Goal: Navigation & Orientation: Find specific page/section

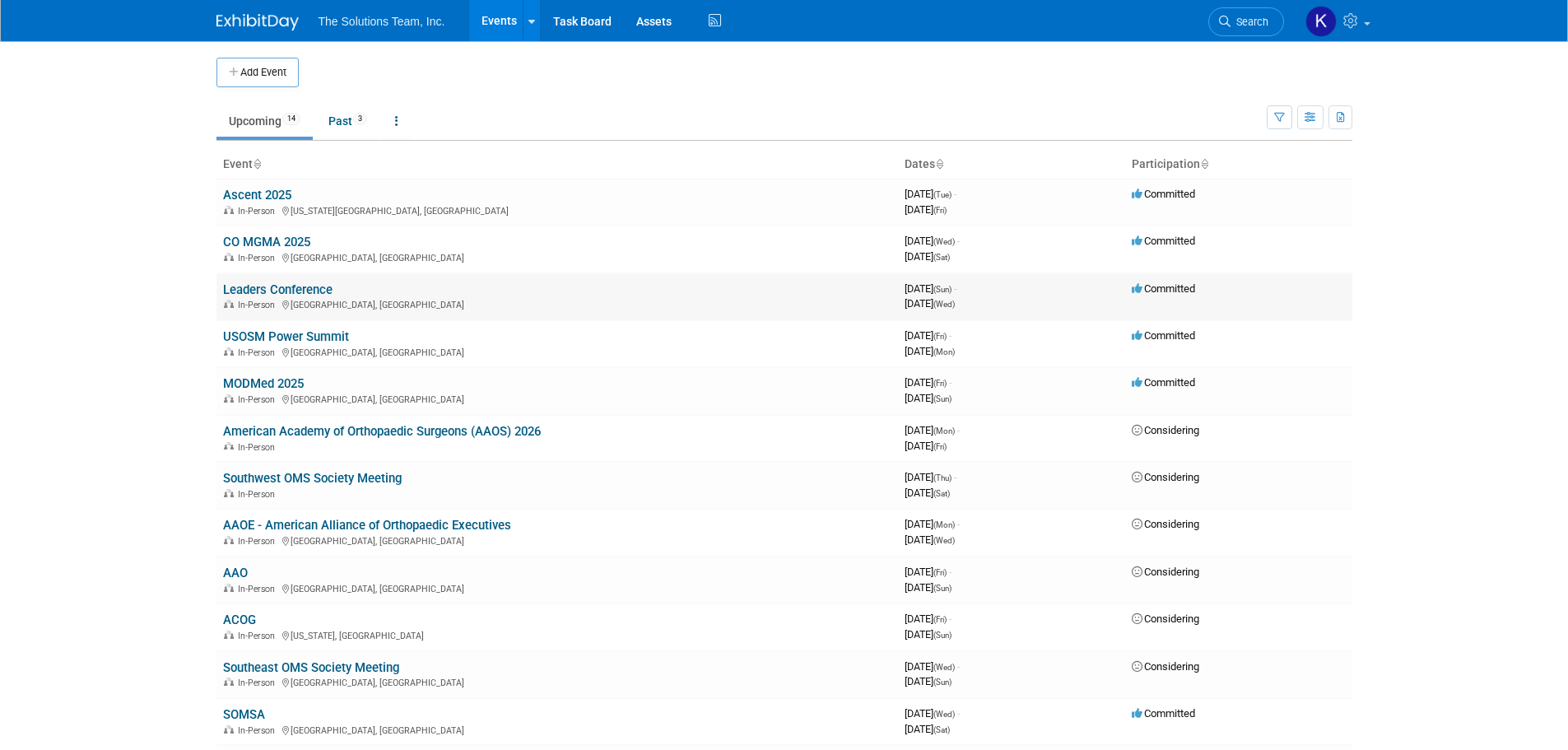
click at [286, 294] on link "Leaders Conference" at bounding box center [278, 289] width 110 height 14
click at [296, 338] on link "USOSM Power Summit" at bounding box center [287, 336] width 126 height 14
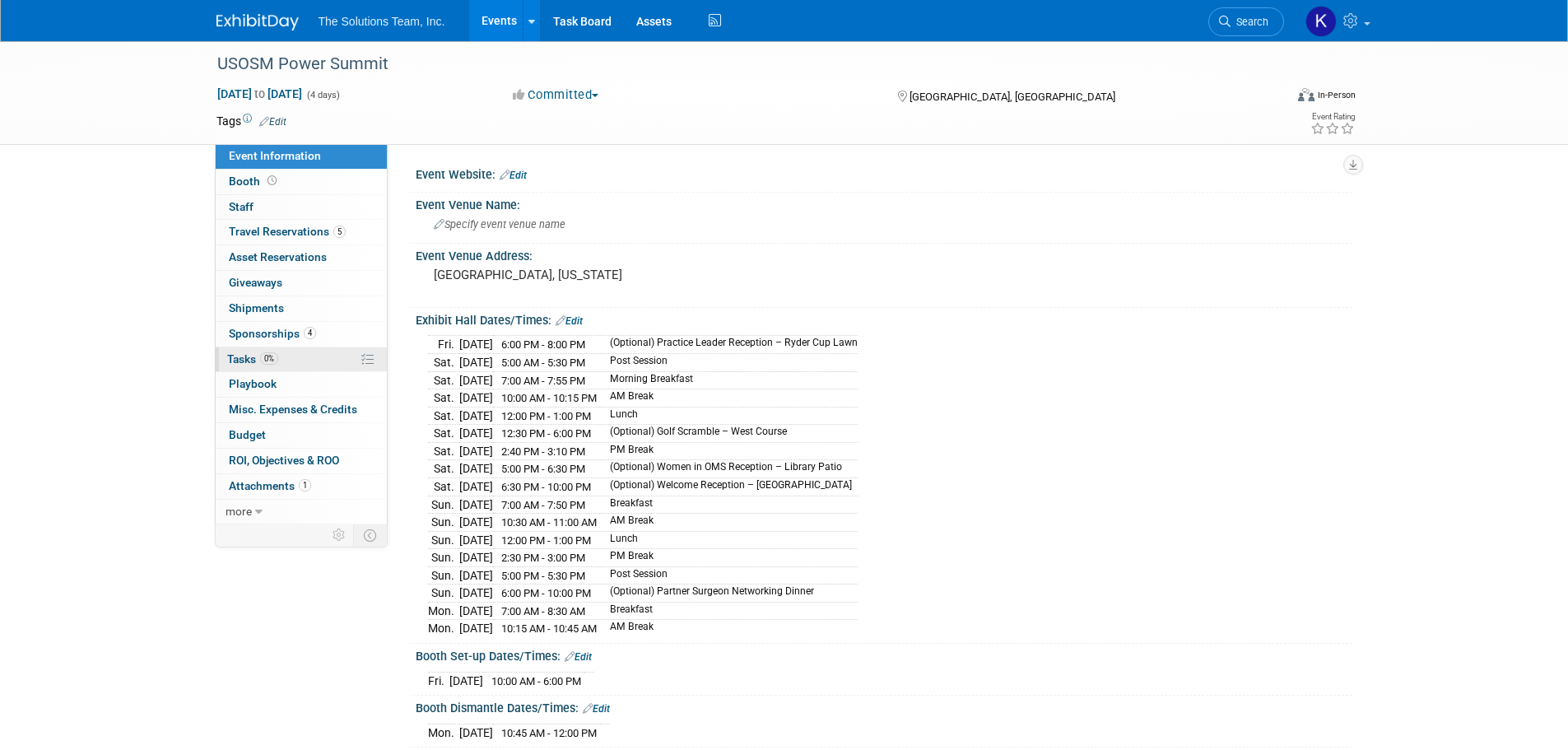
click at [293, 358] on link "0% Tasks 0%" at bounding box center [301, 360] width 171 height 24
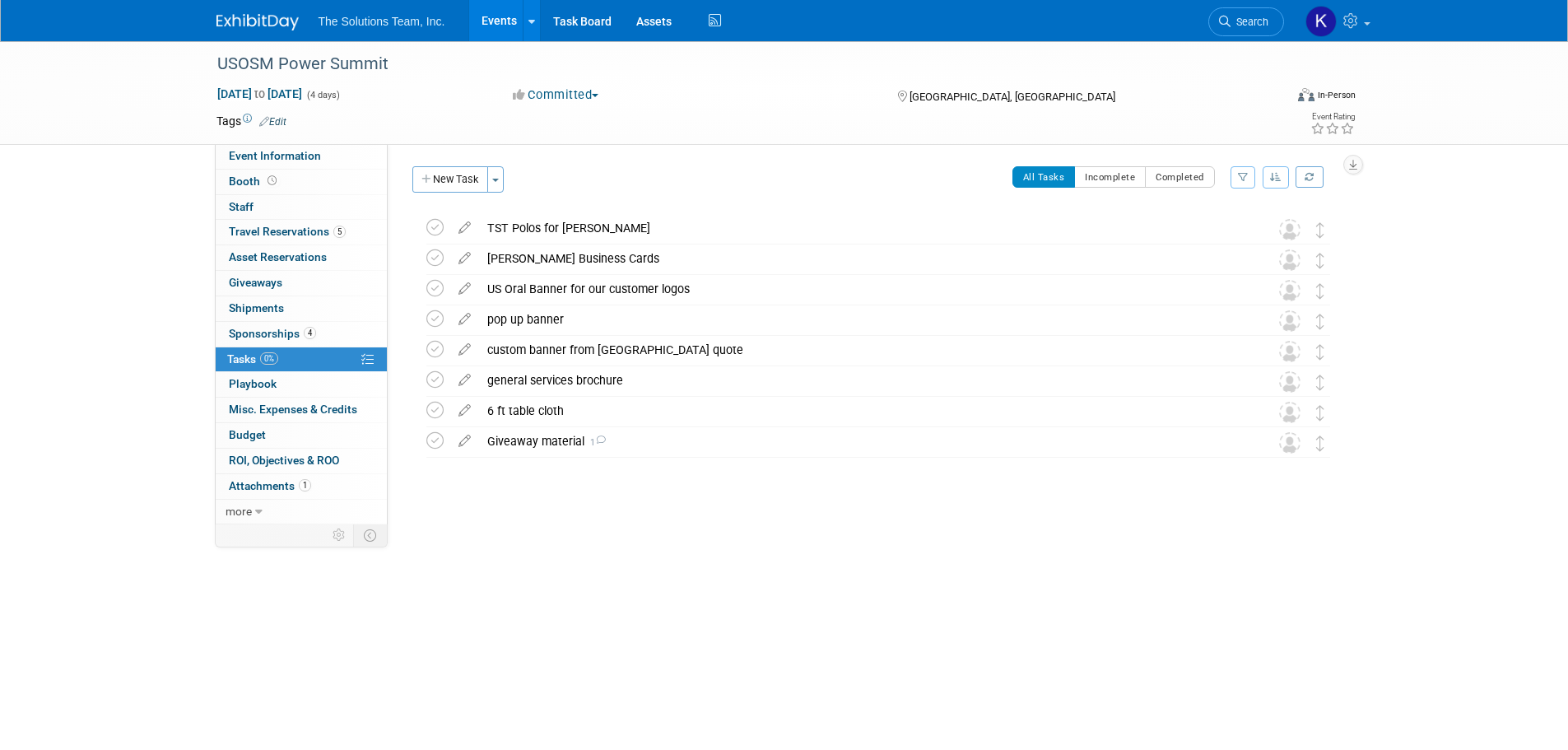
drag, startPoint x: 1515, startPoint y: 248, endPoint x: 1542, endPoint y: 310, distance: 67.6
click at [1518, 251] on div "USOSM Power Summit Oct 3, 2025 to Oct 6, 2025 (4 days) Oct 3, 2025 to Oct 6, 20…" at bounding box center [784, 332] width 1568 height 581
click at [1520, 50] on div "USOSM Power Summit Oct 3, 2025 to Oct 6, 2025 (4 days) Oct 3, 2025 to Oct 6, 20…" at bounding box center [784, 93] width 1568 height 104
click at [565, 349] on div "custom banner from chad quote" at bounding box center [862, 350] width 767 height 28
